Goal: Transaction & Acquisition: Purchase product/service

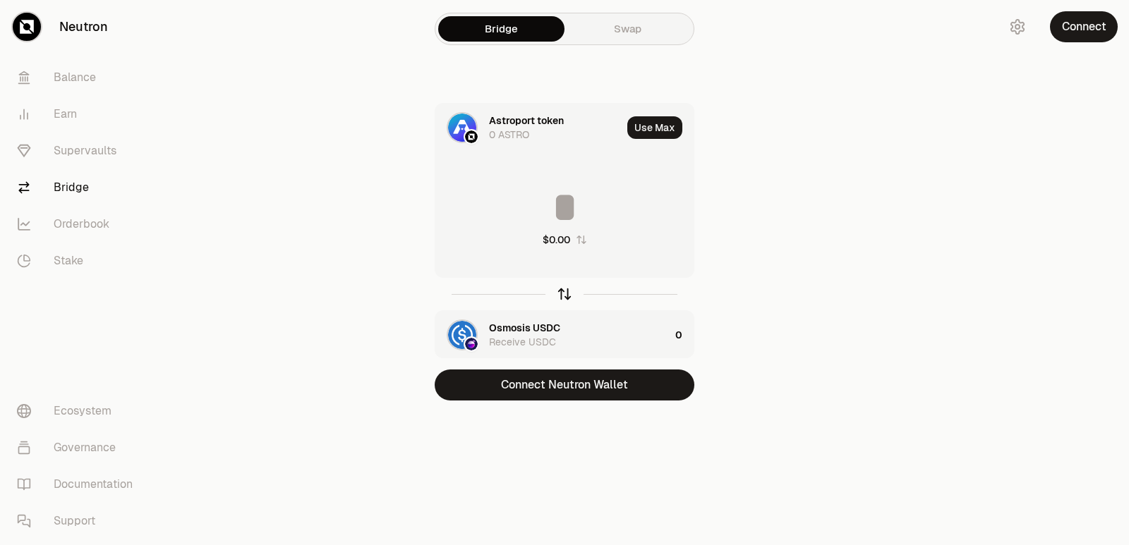
drag, startPoint x: 566, startPoint y: 286, endPoint x: 561, endPoint y: 258, distance: 28.5
click at [566, 287] on icon "button" at bounding box center [565, 294] width 16 height 16
click at [557, 220] on input at bounding box center [564, 207] width 258 height 42
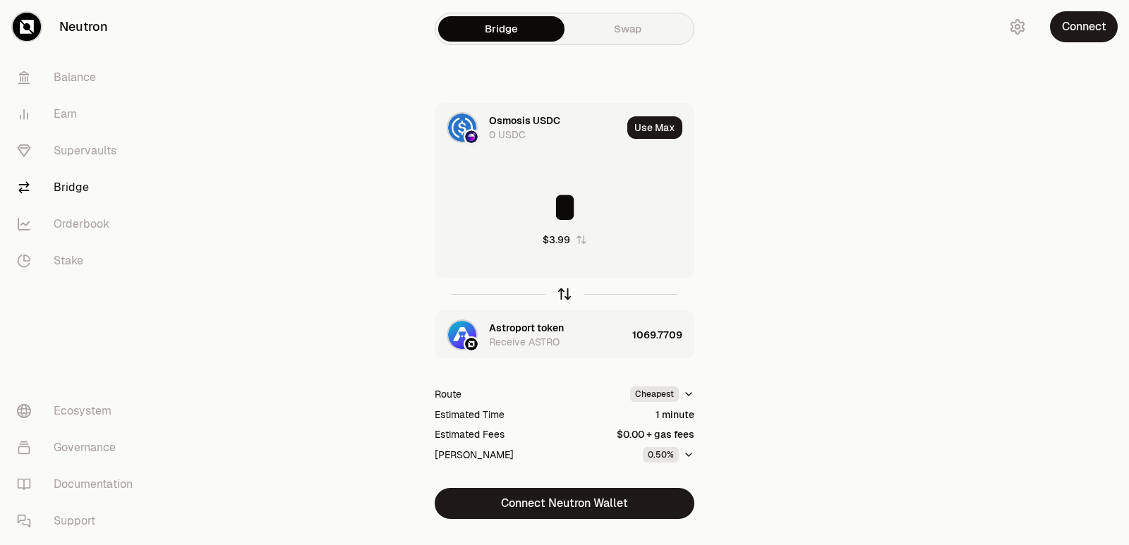
click at [563, 292] on icon "button" at bounding box center [565, 294] width 16 height 16
click at [562, 293] on icon "button" at bounding box center [565, 294] width 16 height 16
drag, startPoint x: 668, startPoint y: 209, endPoint x: 529, endPoint y: 202, distance: 139.1
click at [529, 202] on input "**********" at bounding box center [564, 207] width 258 height 42
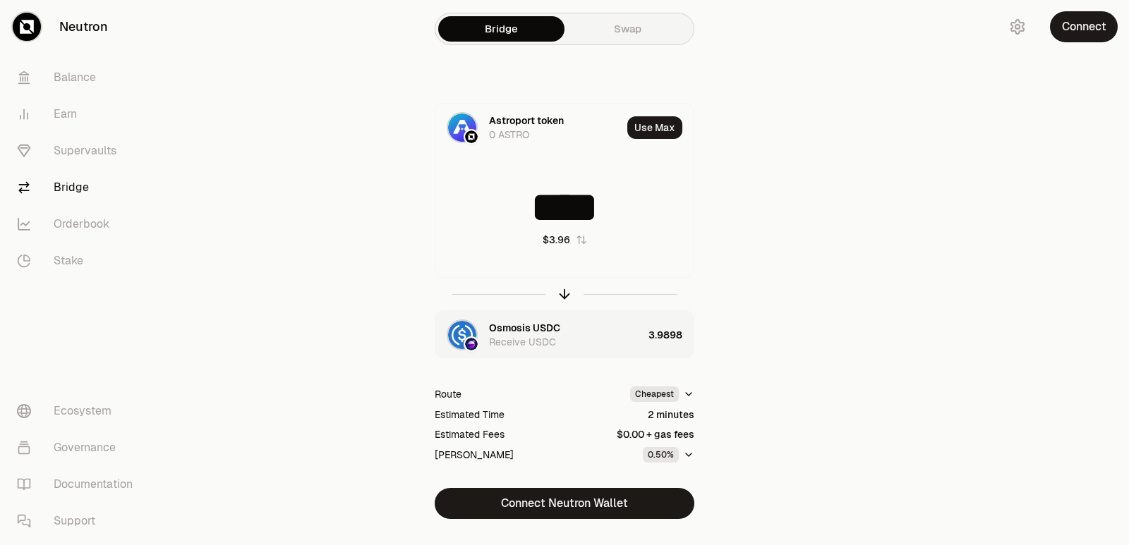
type input "****"
click at [556, 284] on div at bounding box center [565, 294] width 260 height 32
click at [569, 296] on icon "button" at bounding box center [565, 294] width 16 height 16
click at [534, 327] on div "Astroport token" at bounding box center [526, 328] width 75 height 14
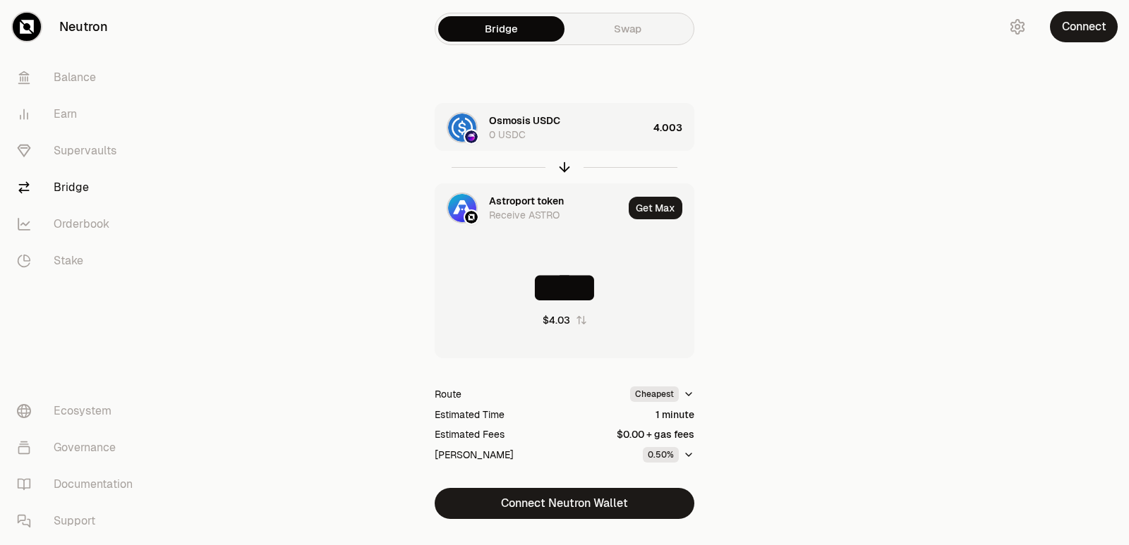
click at [501, 204] on div "Astroport token" at bounding box center [526, 201] width 75 height 14
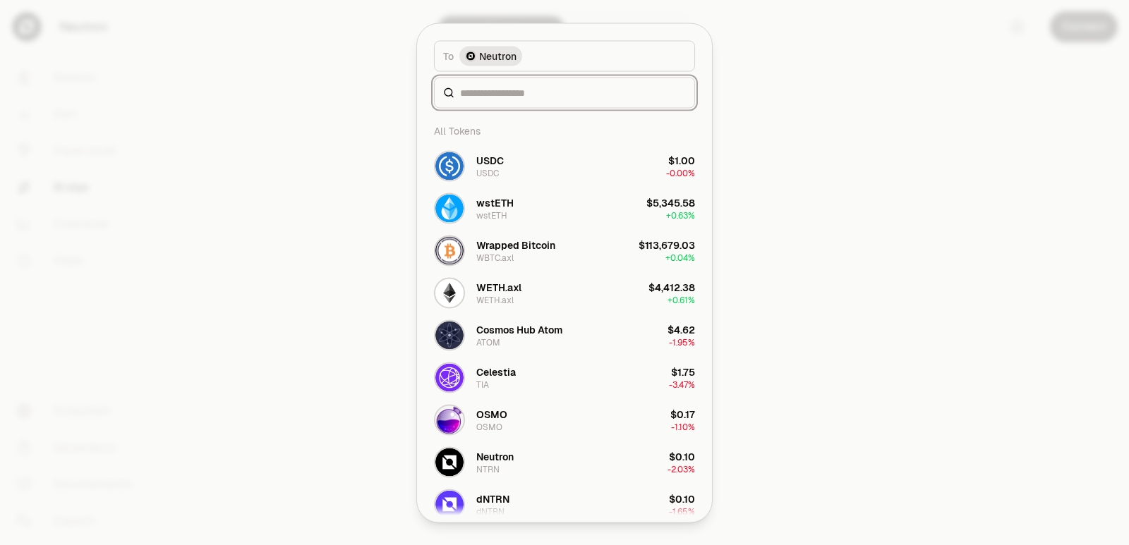
click at [490, 95] on input at bounding box center [573, 92] width 226 height 14
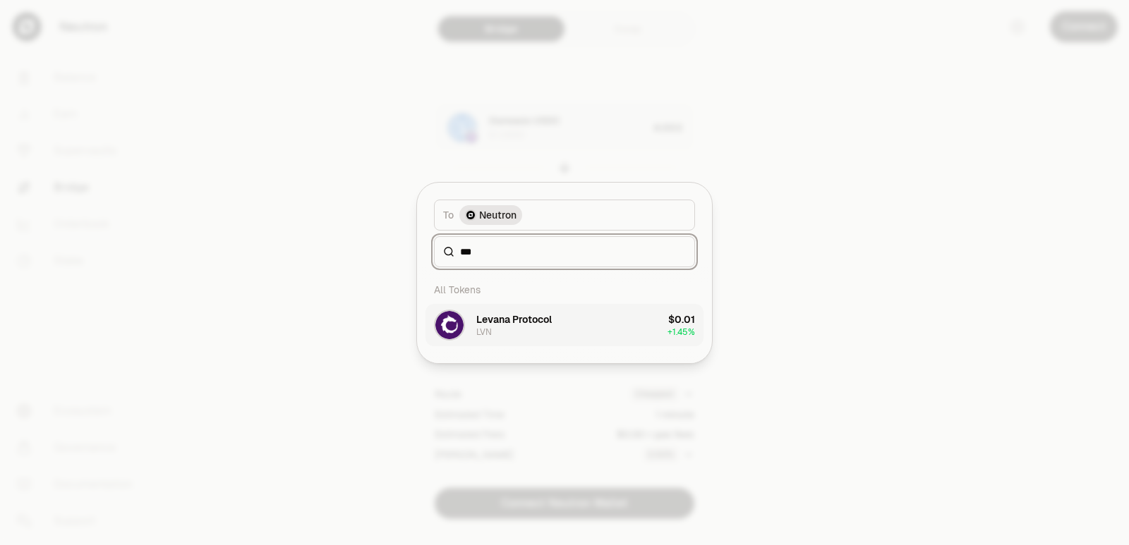
type input "***"
click at [535, 322] on div "Levana Protocol" at bounding box center [513, 319] width 75 height 14
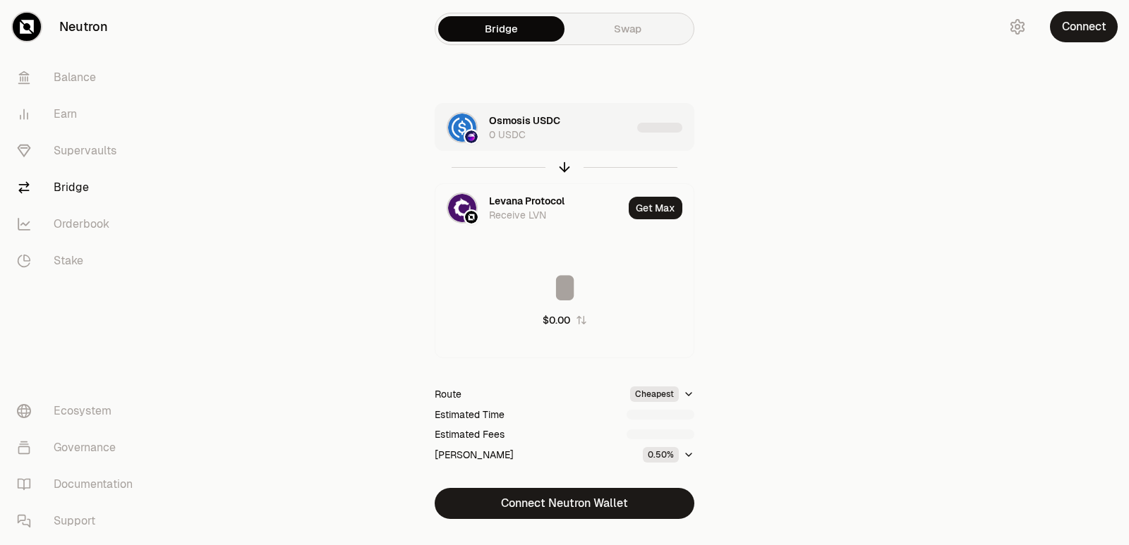
click at [600, 143] on div "Osmosis USDC 0 USDC" at bounding box center [533, 128] width 196 height 48
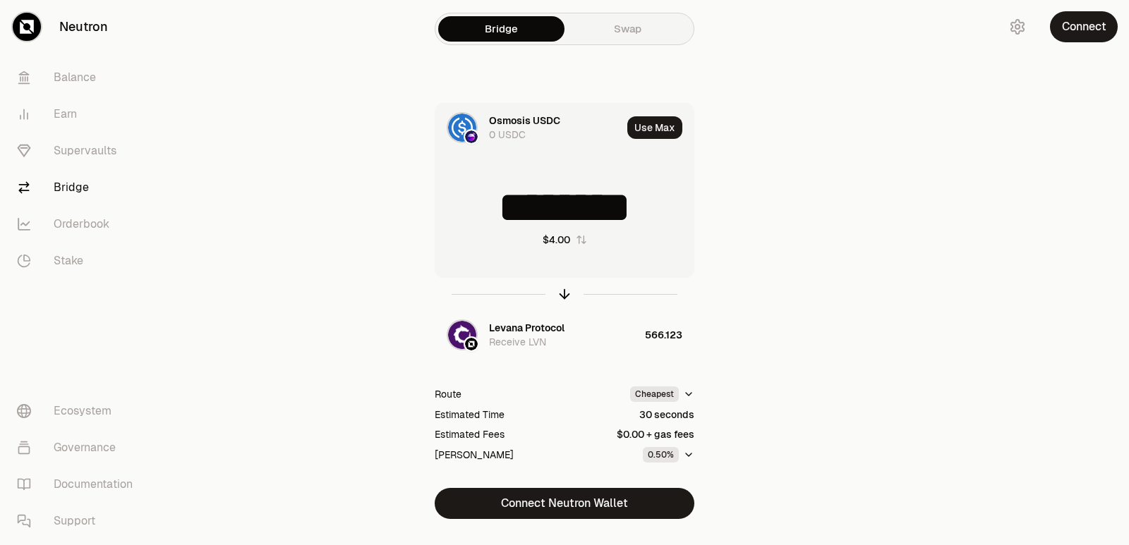
drag, startPoint x: 666, startPoint y: 214, endPoint x: 561, endPoint y: 209, distance: 105.3
click at [561, 209] on input "********" at bounding box center [564, 207] width 258 height 42
click at [568, 296] on icon "button" at bounding box center [565, 294] width 16 height 16
type input "*"
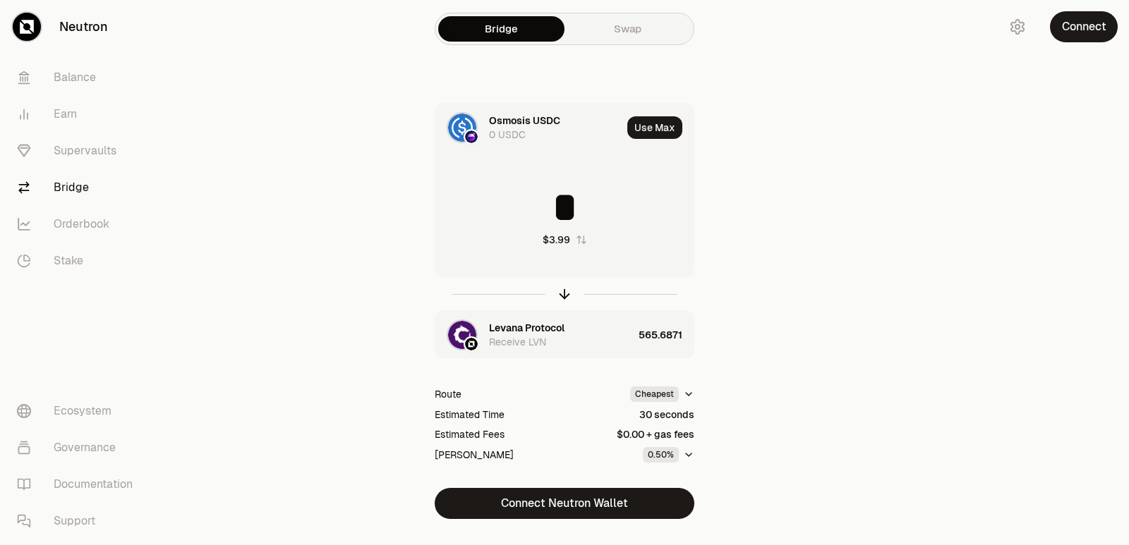
click at [523, 324] on div "Levana Protocol" at bounding box center [526, 328] width 75 height 14
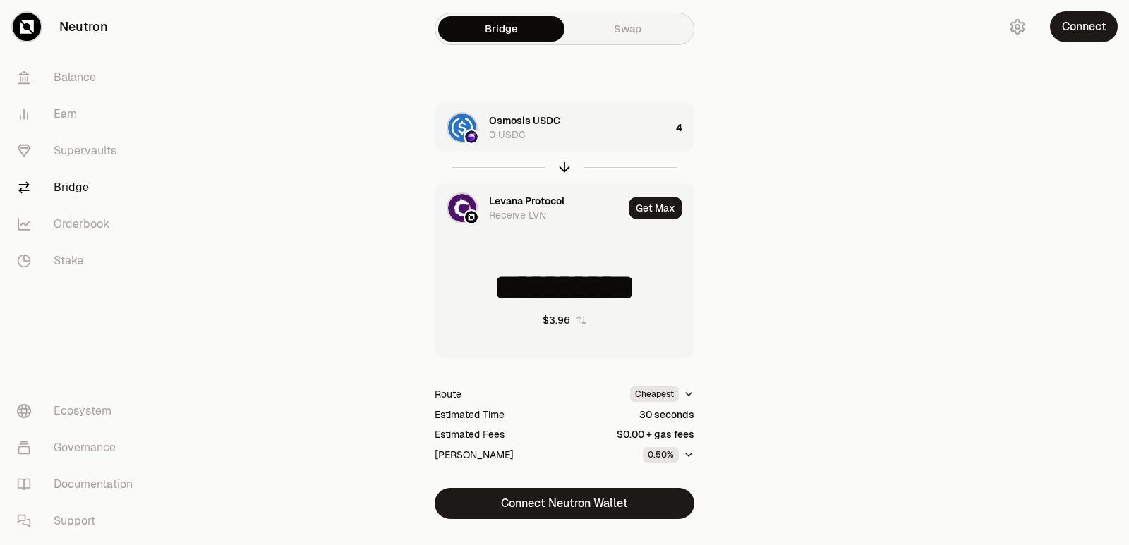
click at [517, 205] on div "Levana Protocol" at bounding box center [526, 201] width 75 height 14
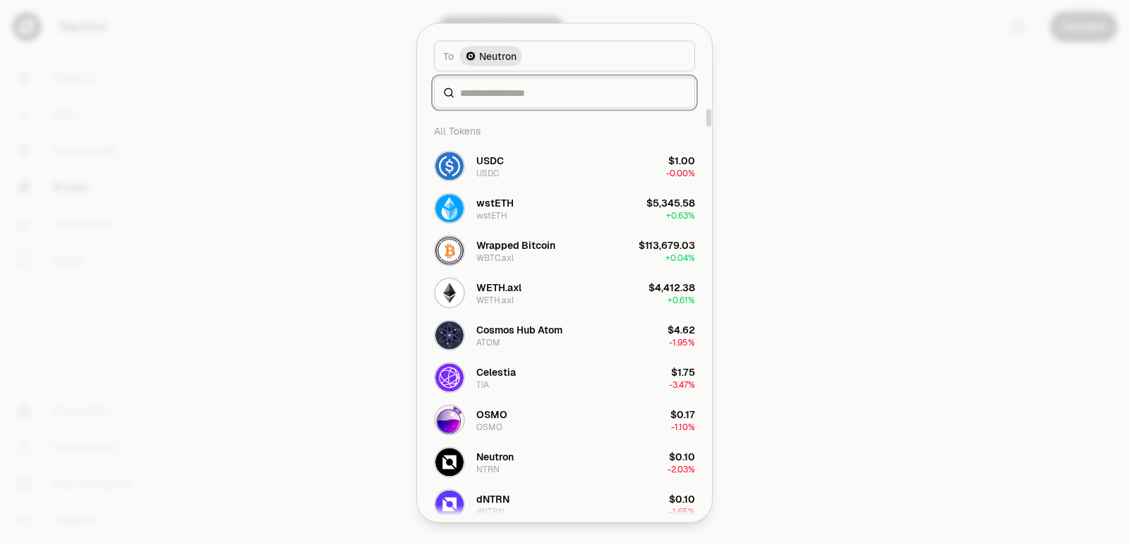
click at [487, 87] on input at bounding box center [573, 92] width 226 height 14
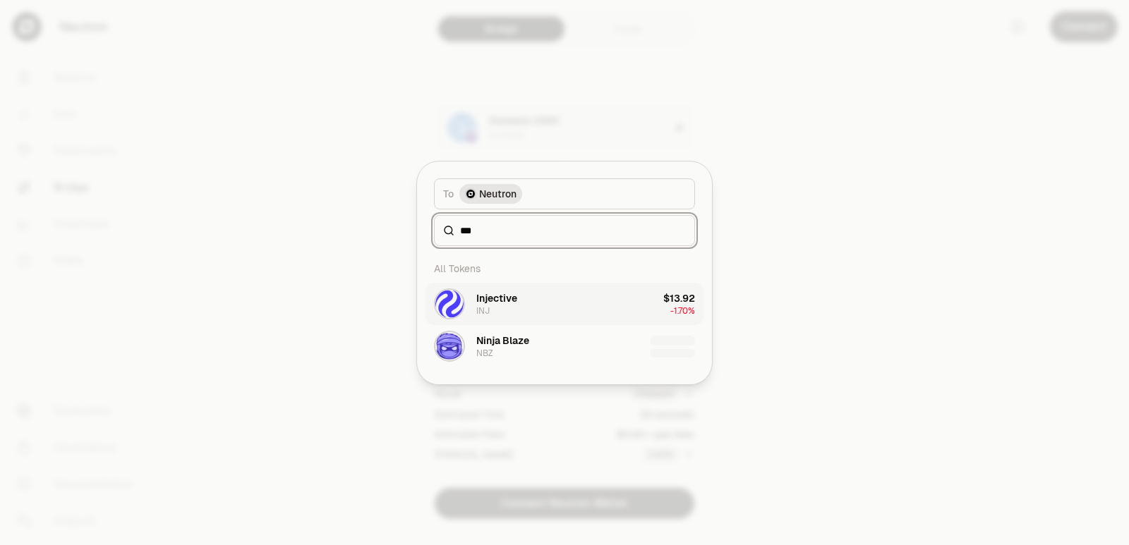
type input "***"
click at [510, 312] on div "Injective INJ" at bounding box center [496, 303] width 41 height 25
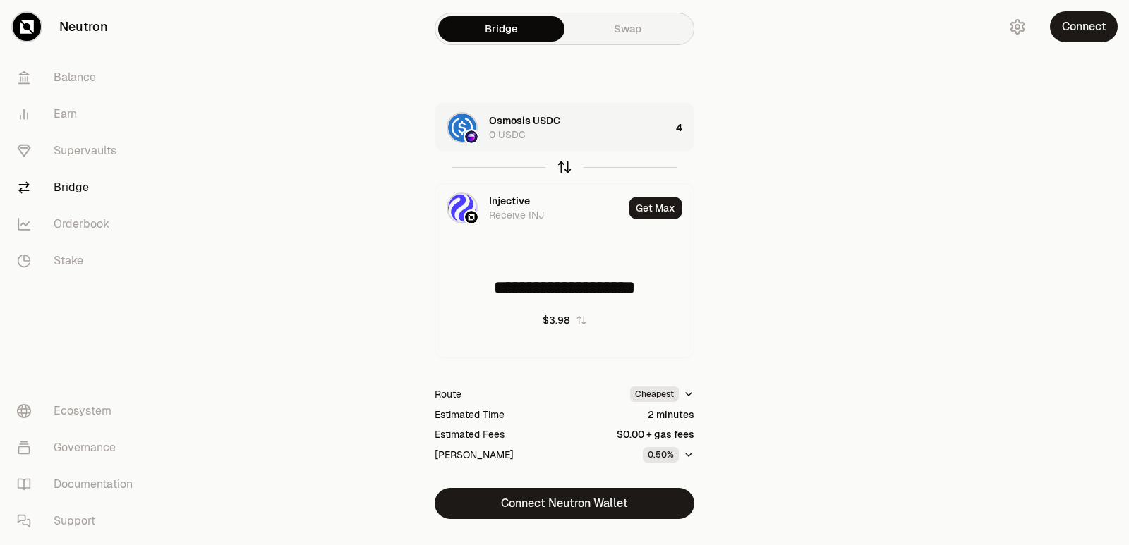
click at [564, 167] on icon "button" at bounding box center [565, 167] width 16 height 16
type input "*"
click at [640, 135] on div "Injective 0 INJ" at bounding box center [568, 128] width 159 height 28
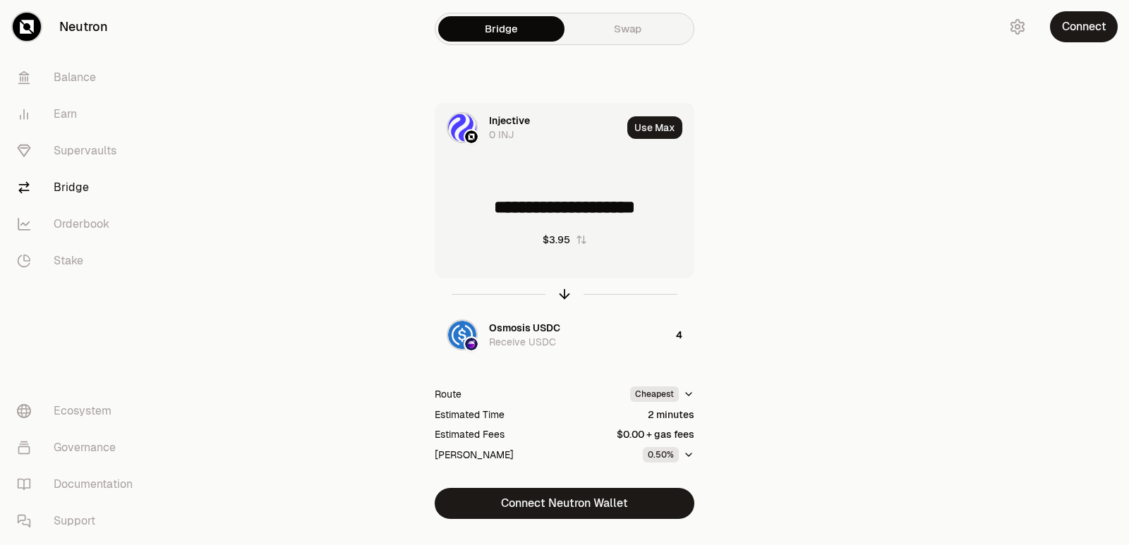
drag, startPoint x: 670, startPoint y: 209, endPoint x: 489, endPoint y: 213, distance: 181.3
click at [489, 213] on input "**********" at bounding box center [564, 207] width 258 height 42
type input "******"
click at [560, 293] on icon "button" at bounding box center [565, 294] width 16 height 16
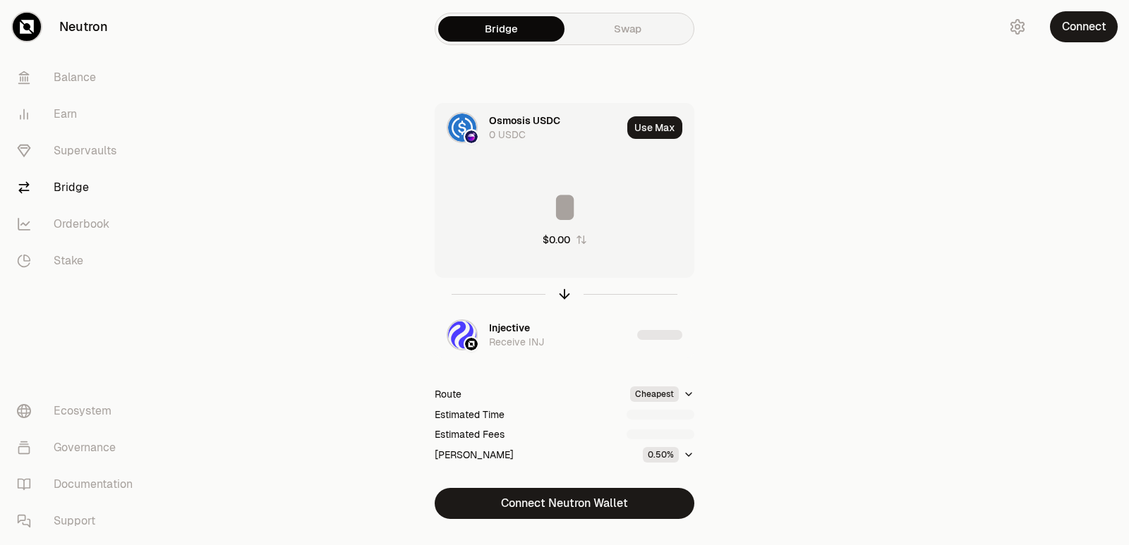
click at [560, 210] on input at bounding box center [564, 207] width 258 height 42
click at [559, 211] on input "********" at bounding box center [564, 207] width 258 height 42
click at [559, 212] on input "*" at bounding box center [564, 207] width 258 height 42
type input "*"
click at [566, 293] on icon "button" at bounding box center [565, 294] width 16 height 16
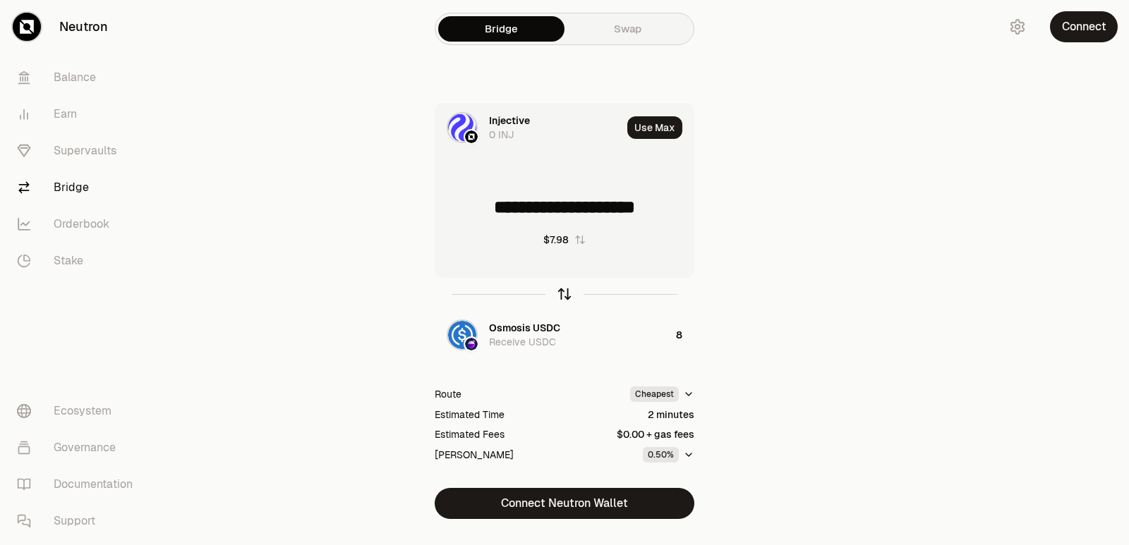
click at [564, 294] on icon "button" at bounding box center [565, 294] width 16 height 16
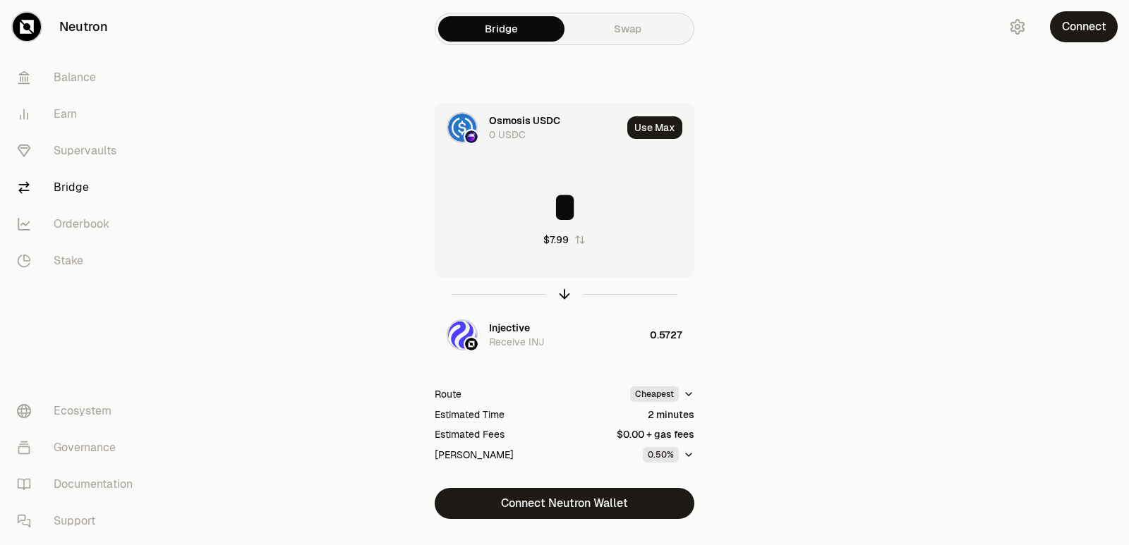
drag, startPoint x: 592, startPoint y: 214, endPoint x: 507, endPoint y: 214, distance: 84.6
click at [508, 214] on input "*" at bounding box center [564, 207] width 258 height 42
click at [562, 295] on icon "button" at bounding box center [565, 294] width 16 height 16
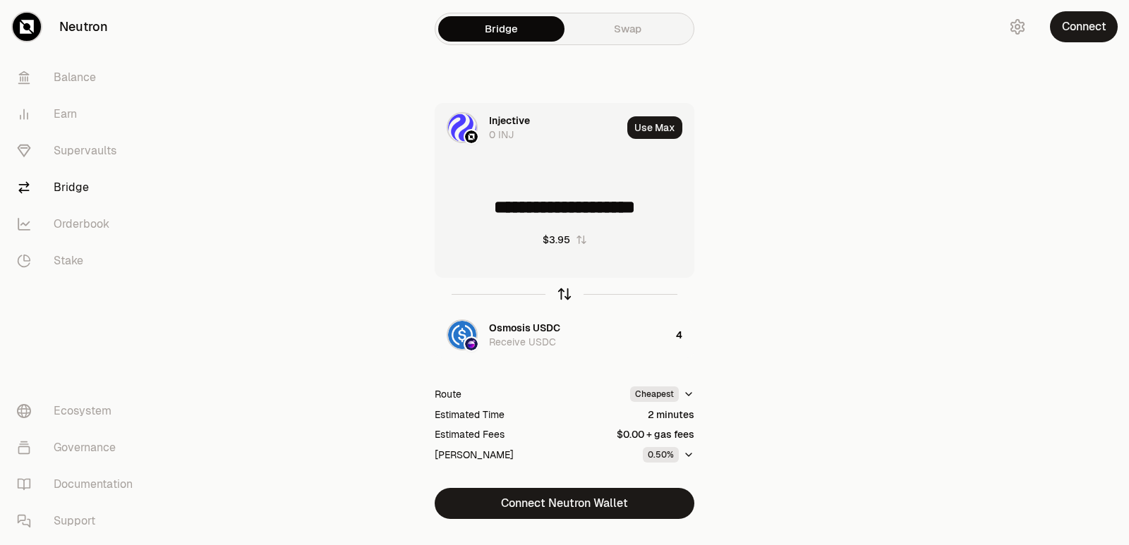
click at [562, 295] on icon "button" at bounding box center [565, 294] width 16 height 16
type input "*"
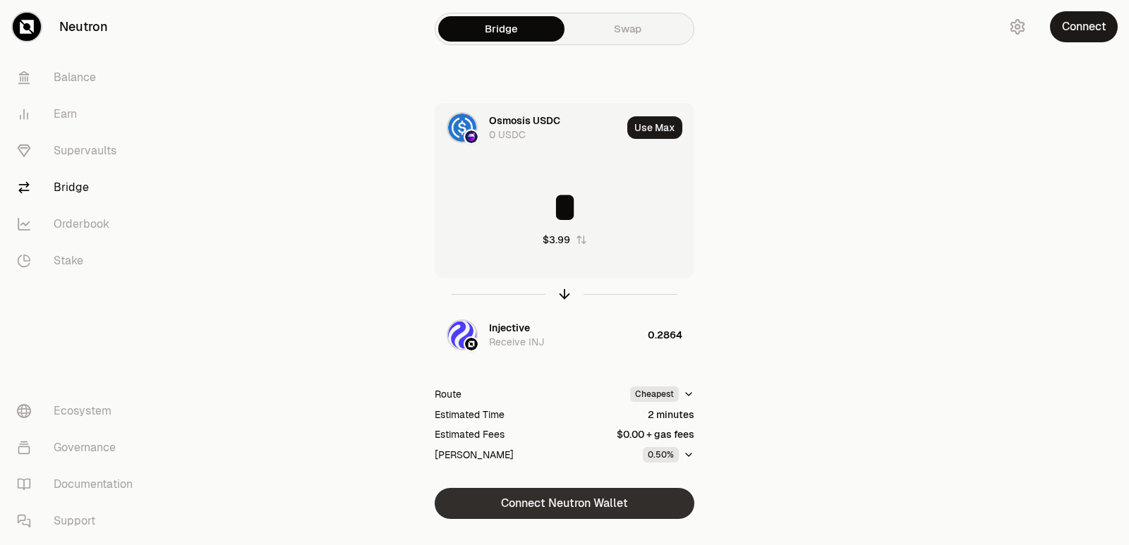
click at [559, 509] on button "Connect Neutron Wallet" at bounding box center [565, 503] width 260 height 31
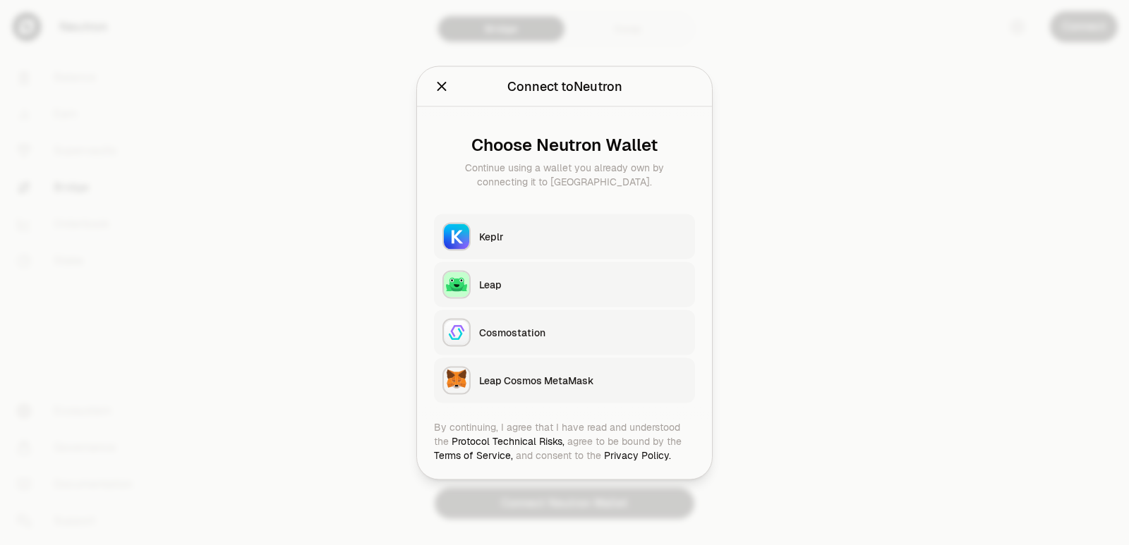
click at [491, 234] on div "Keplr" at bounding box center [582, 236] width 207 height 14
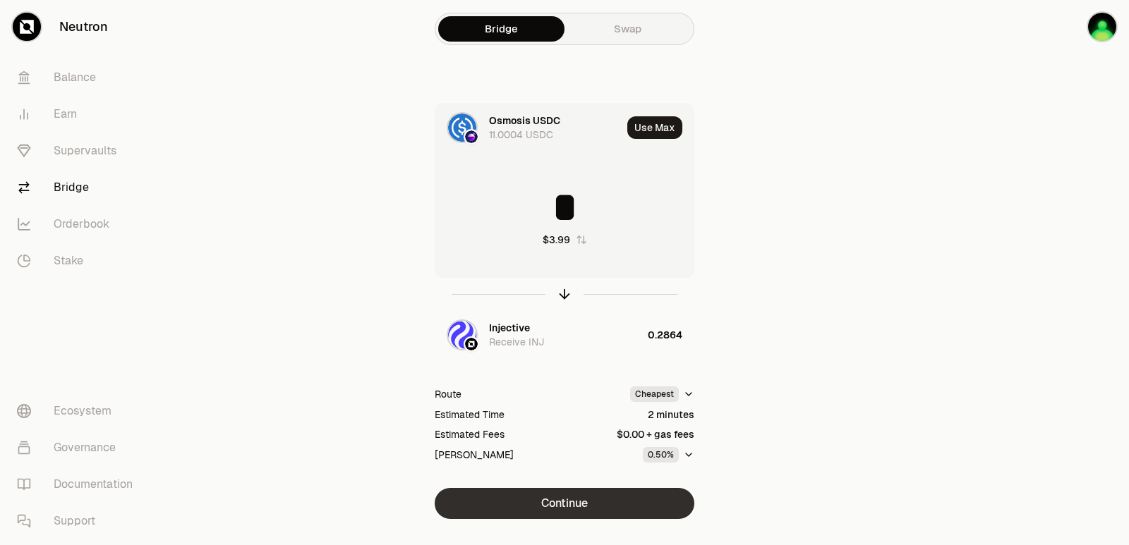
click at [575, 504] on button "Continue" at bounding box center [565, 503] width 260 height 31
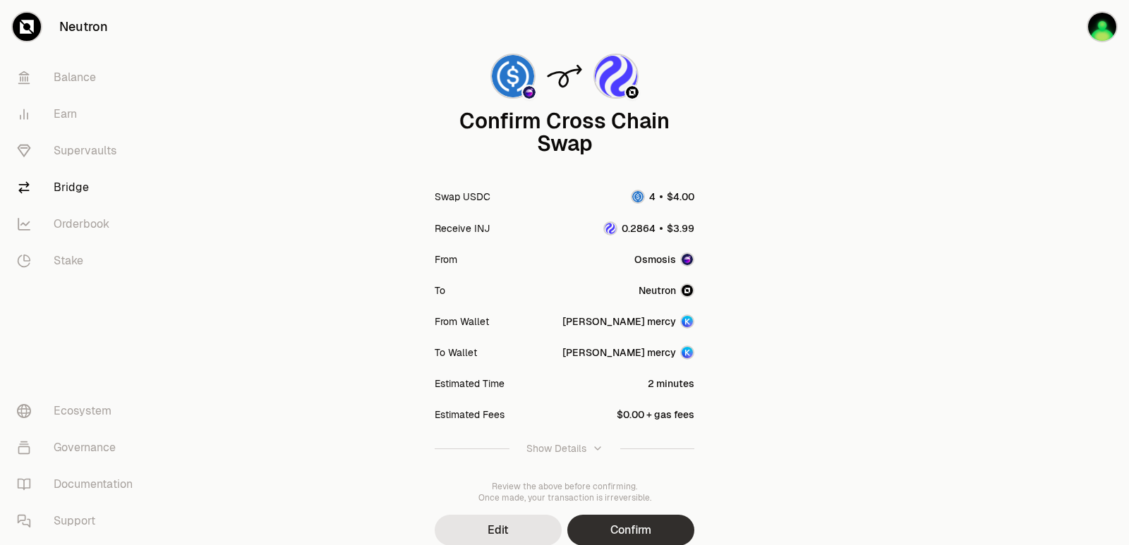
scroll to position [116, 0]
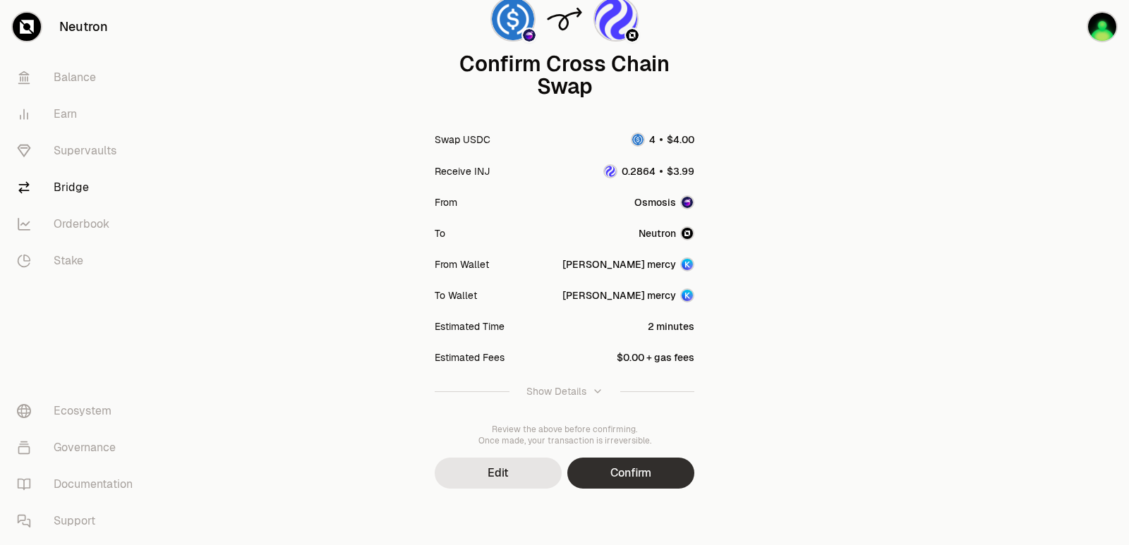
click at [630, 471] on button "Confirm" at bounding box center [630, 473] width 127 height 31
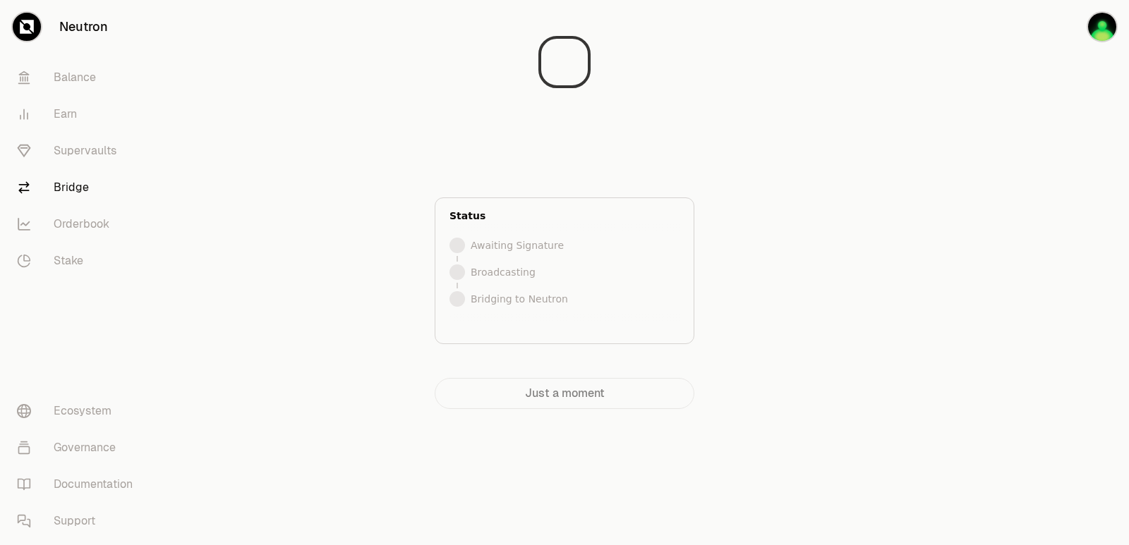
scroll to position [0, 0]
click at [993, 233] on div at bounding box center [1050, 233] width 158 height 466
